Goal: Task Accomplishment & Management: Complete application form

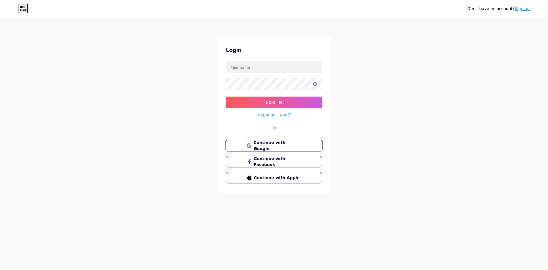
click at [268, 144] on span "Continue with Google" at bounding box center [277, 146] width 48 height 12
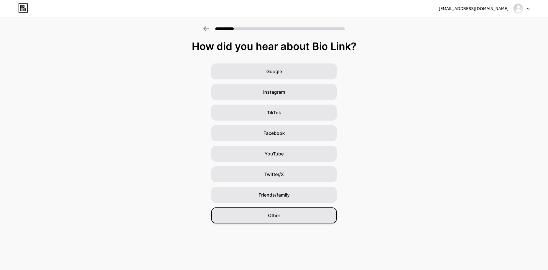
click at [270, 218] on span "Other" at bounding box center [274, 215] width 12 height 7
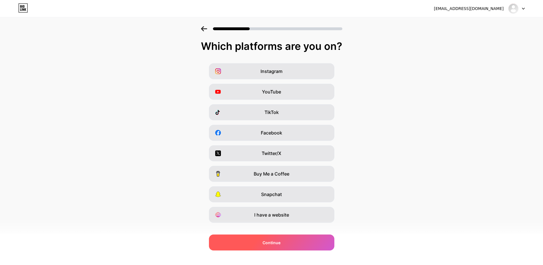
click at [273, 241] on span "Continue" at bounding box center [272, 243] width 18 height 6
